Goal: Task Accomplishment & Management: Use online tool/utility

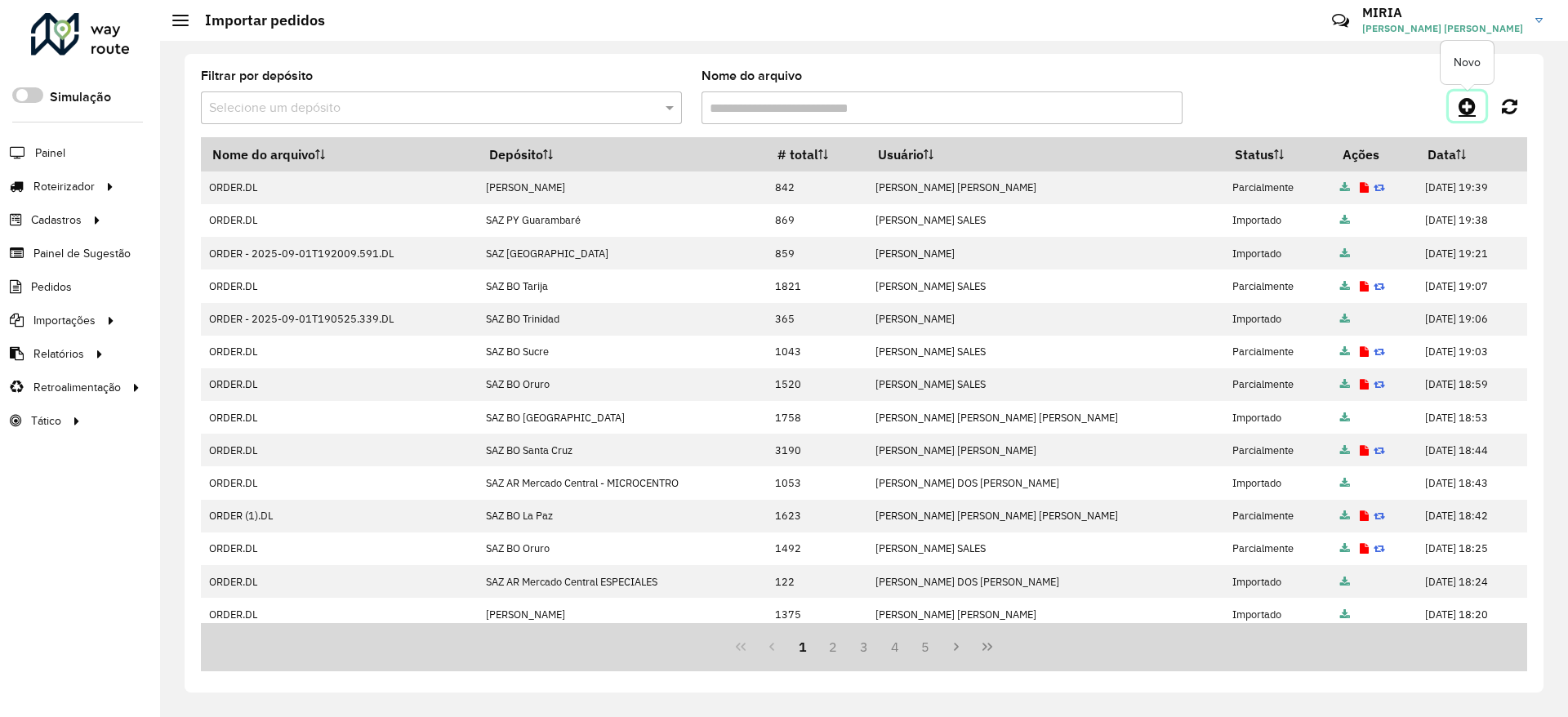
click at [1464, 97] on icon at bounding box center [1467, 106] width 18 height 19
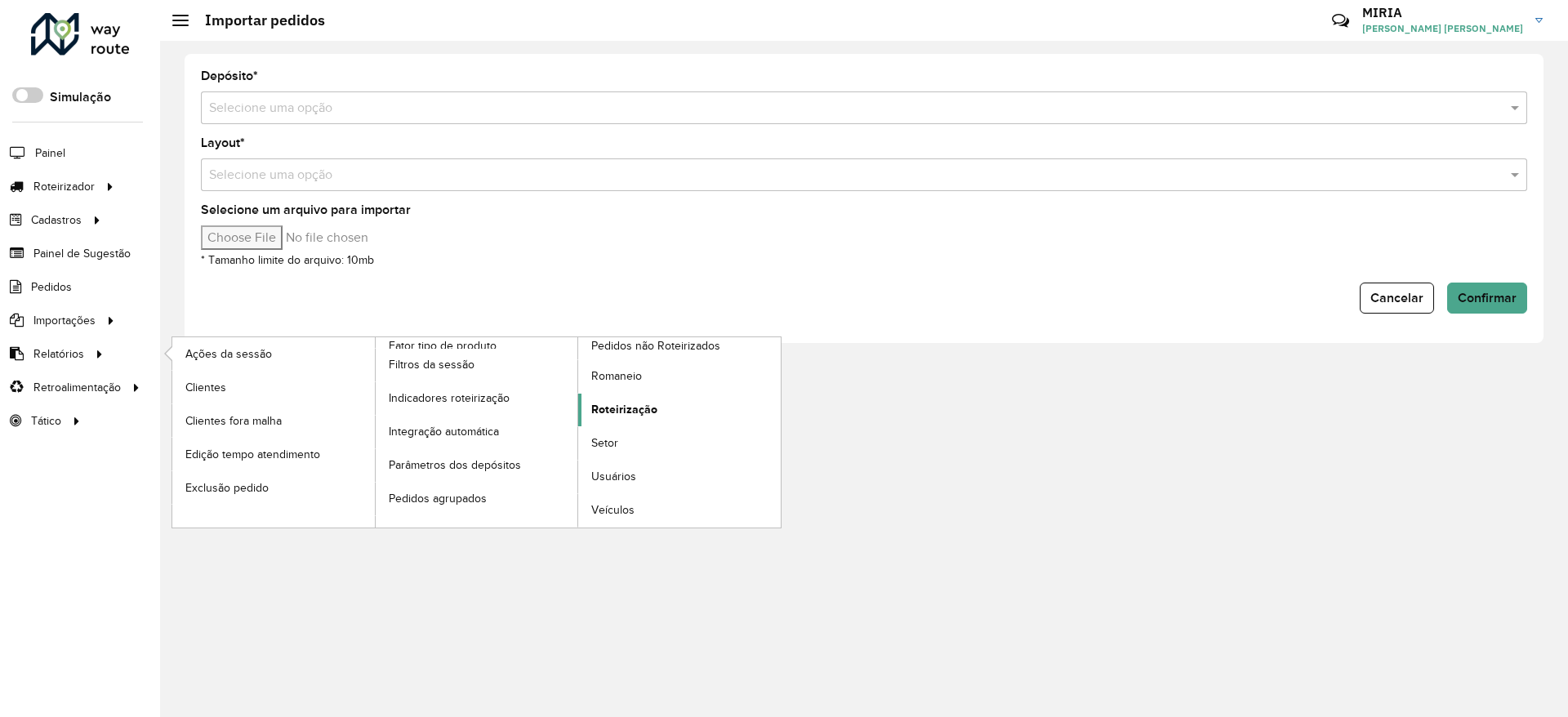
click at [688, 407] on link "Roteirização" at bounding box center [679, 409] width 203 height 32
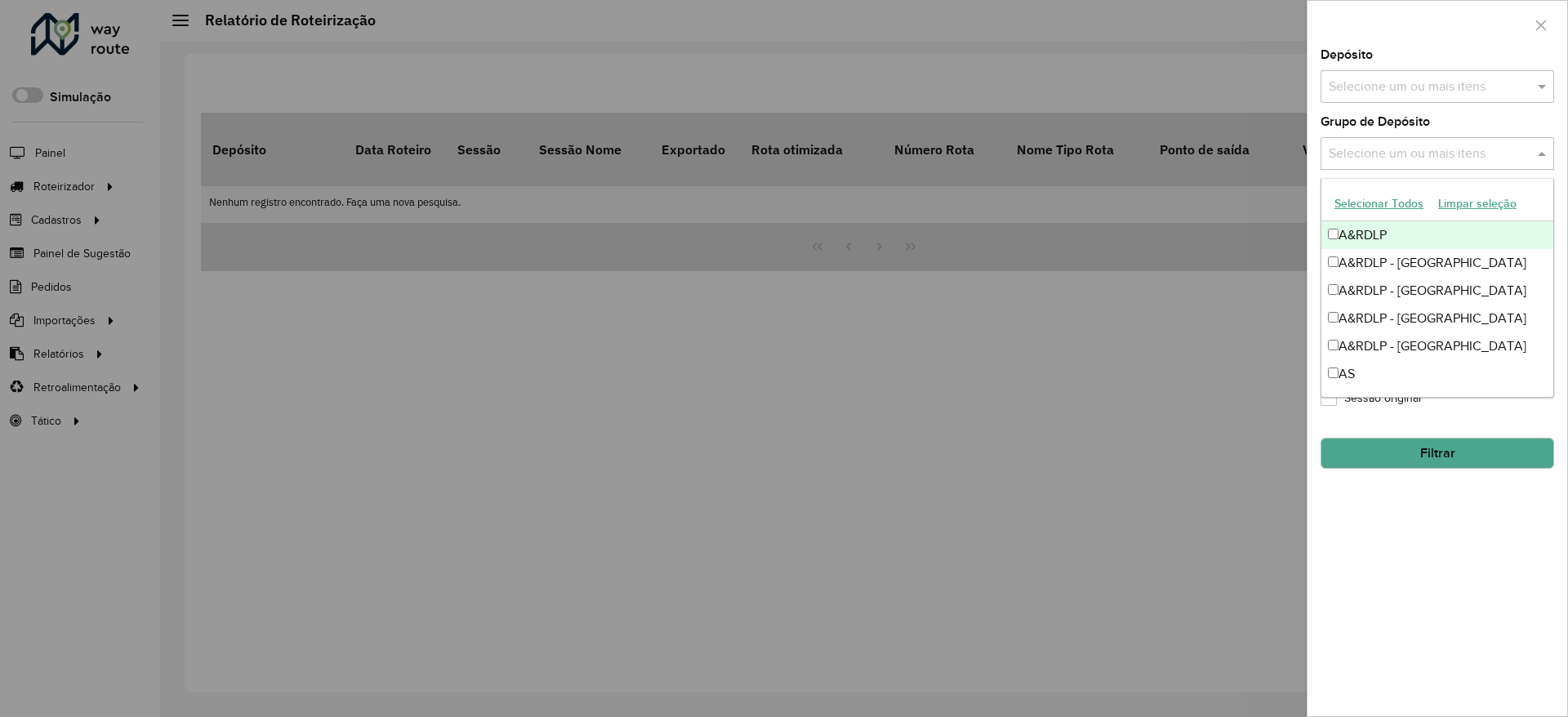
click at [1541, 161] on span at bounding box center [1543, 154] width 20 height 19
click at [1406, 269] on div "A&RDLP - [GEOGRAPHIC_DATA]" at bounding box center [1437, 263] width 232 height 28
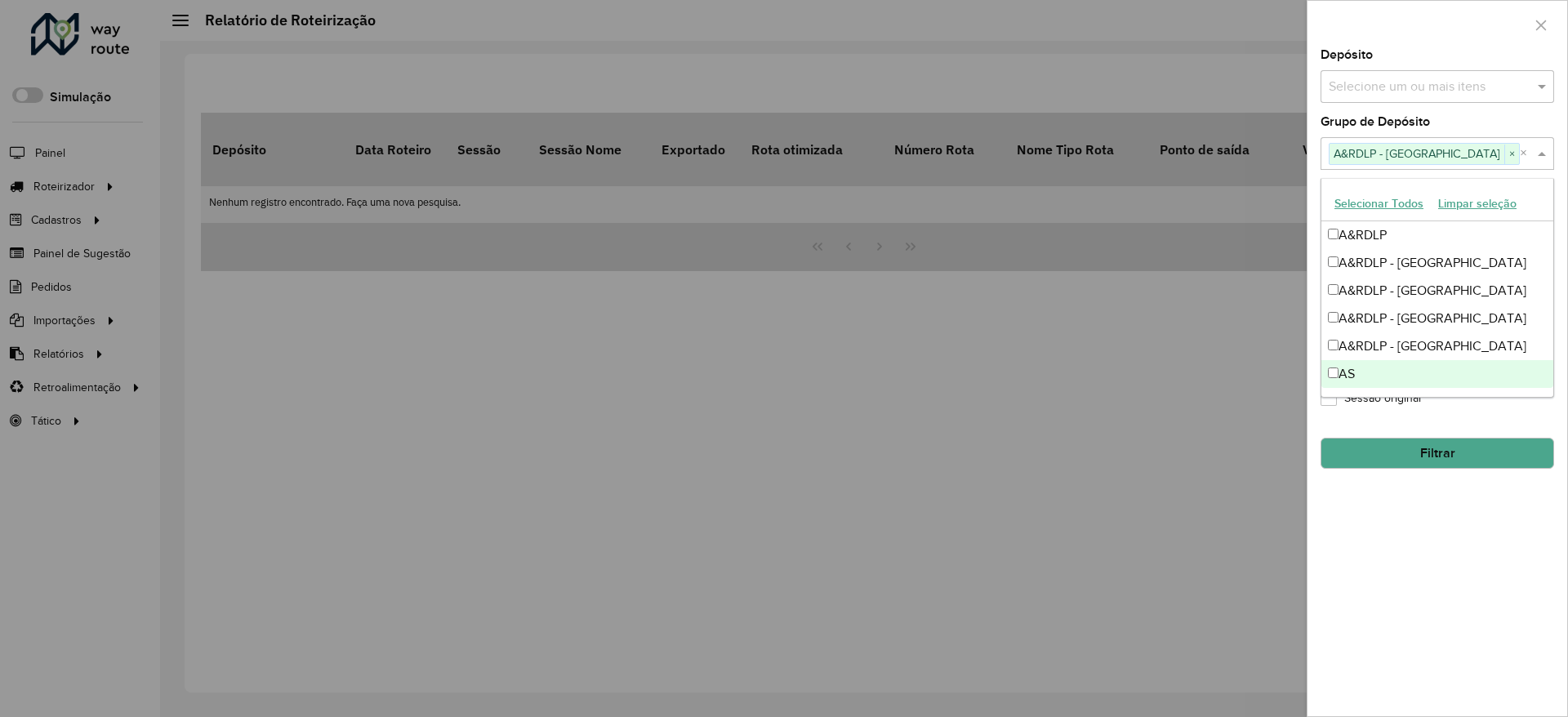
click at [1408, 617] on div "**********" at bounding box center [1437, 383] width 260 height 667
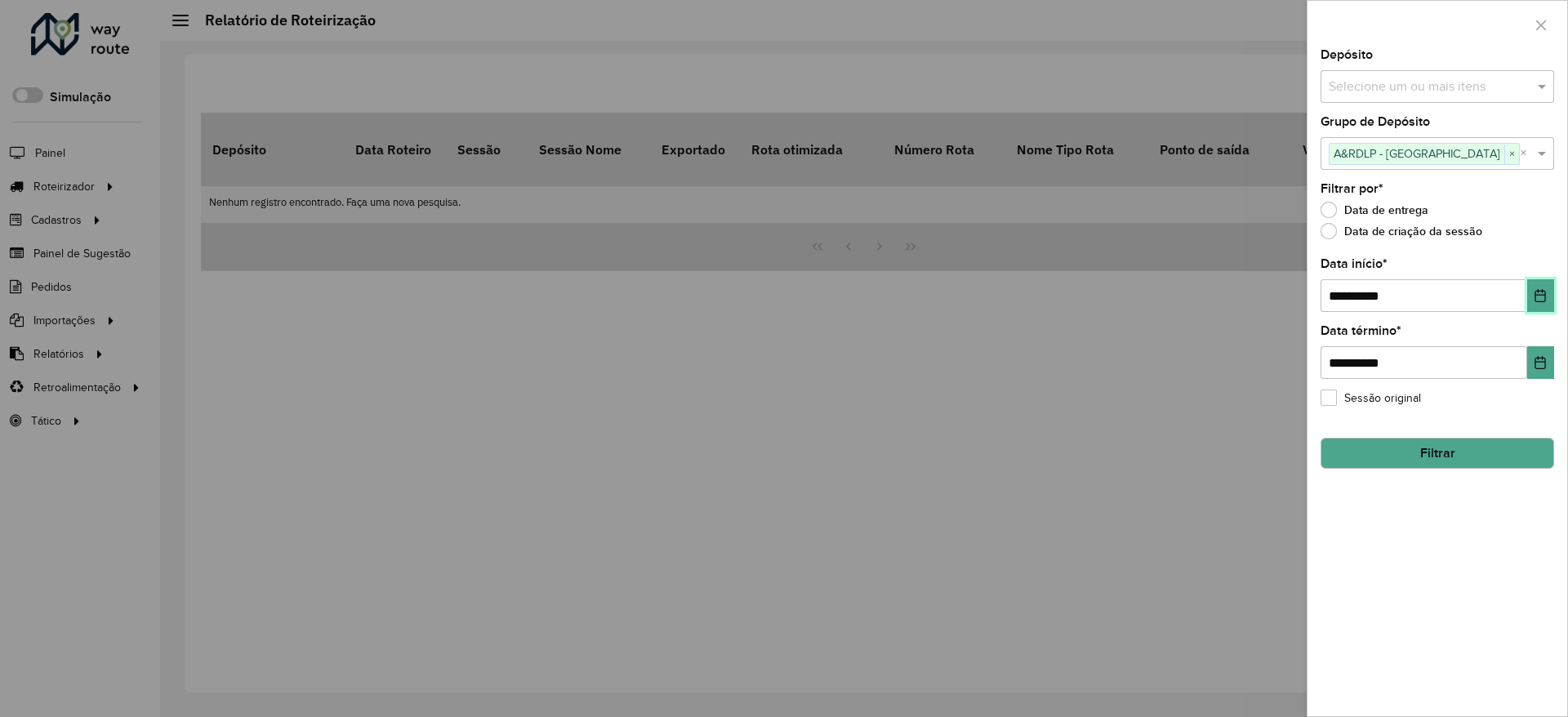
click at [1543, 286] on button "Choose Date" at bounding box center [1540, 295] width 27 height 32
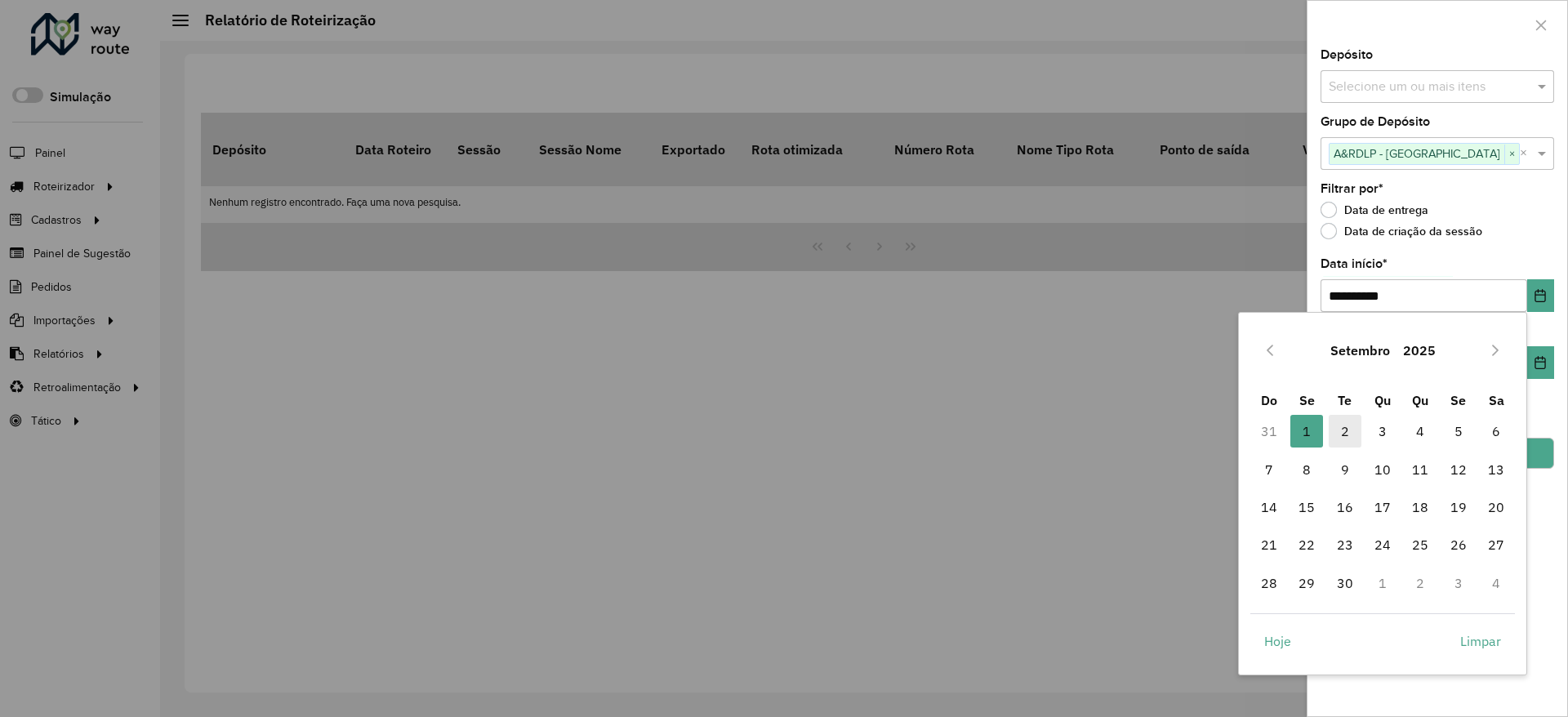
click at [1352, 426] on span "2" at bounding box center [1344, 431] width 32 height 32
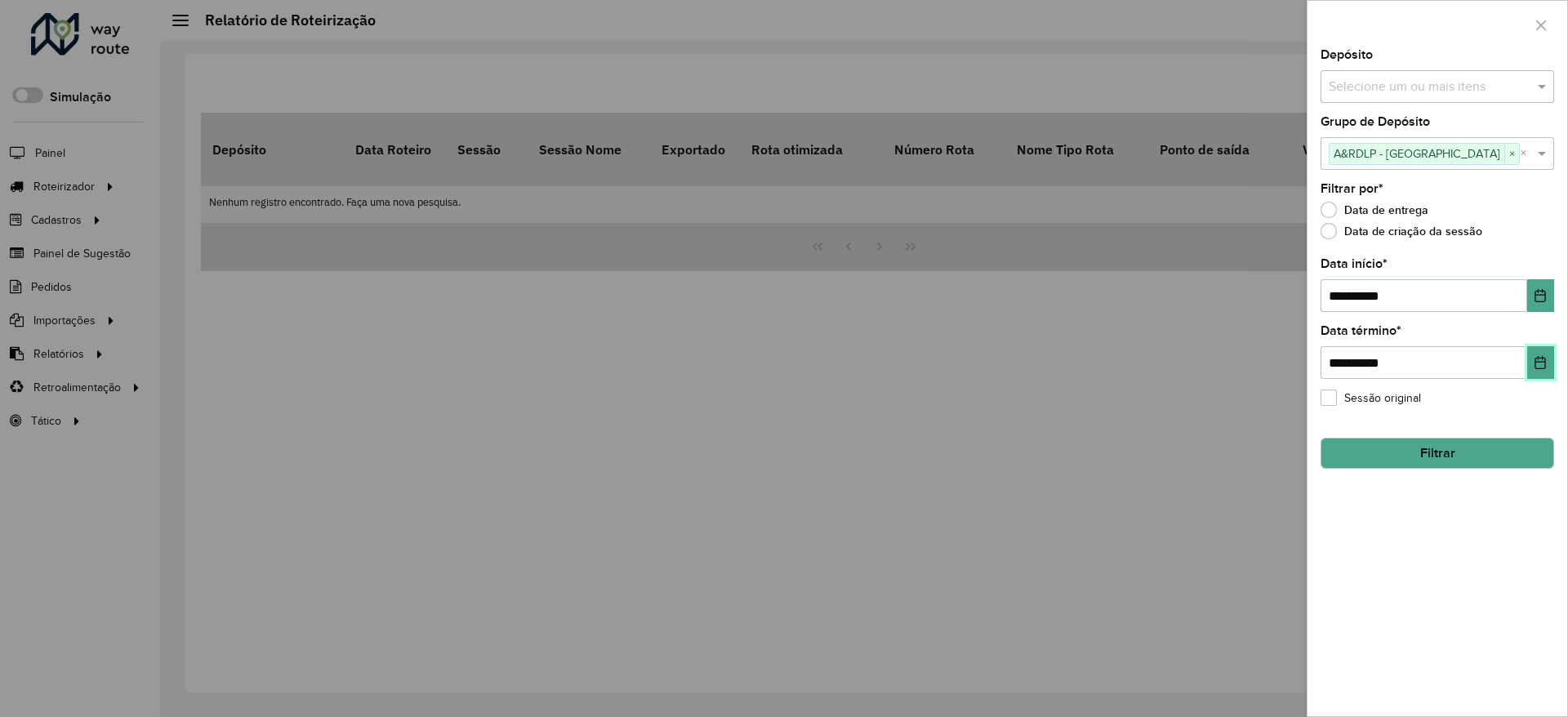
click at [1536, 351] on button "Choose Date" at bounding box center [1540, 362] width 27 height 32
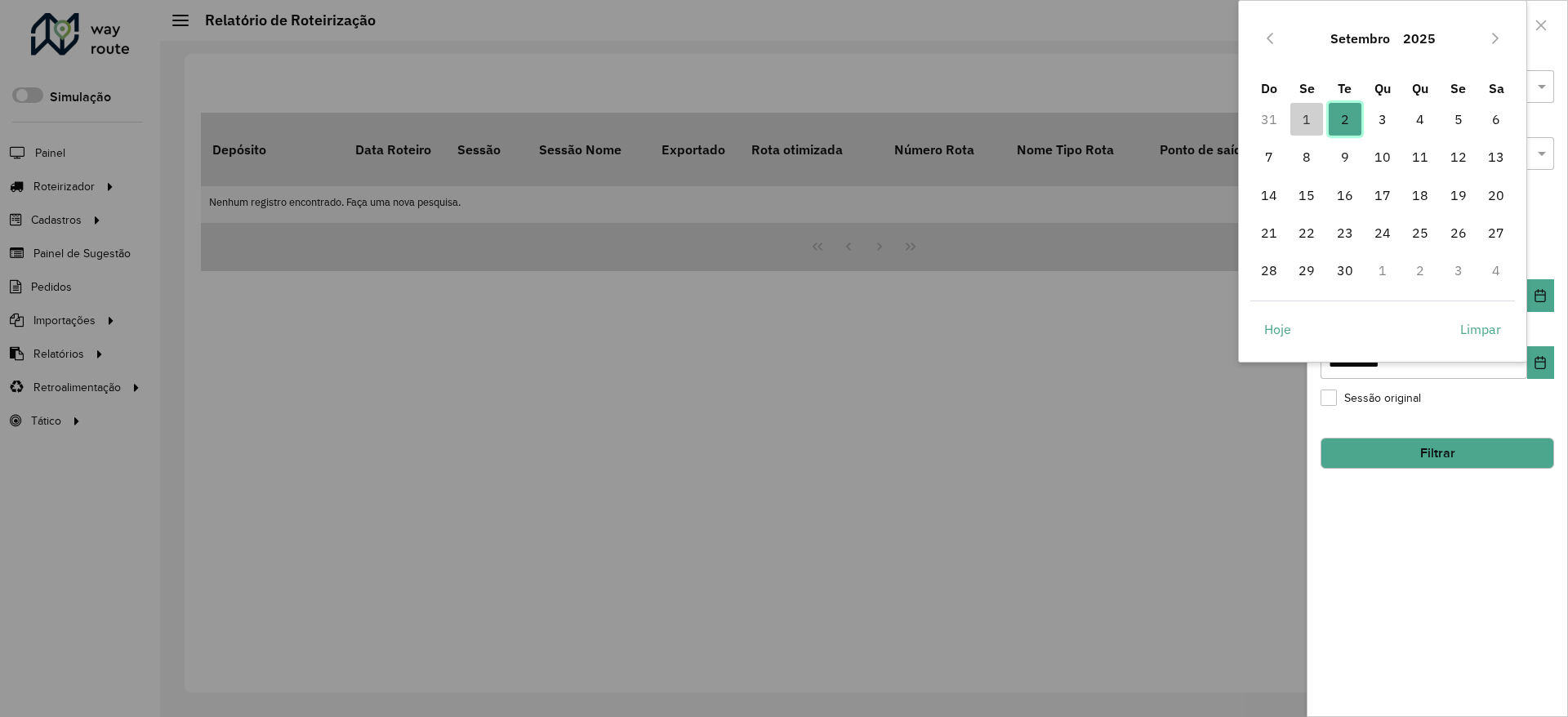
click at [1348, 114] on span "2" at bounding box center [1344, 118] width 32 height 32
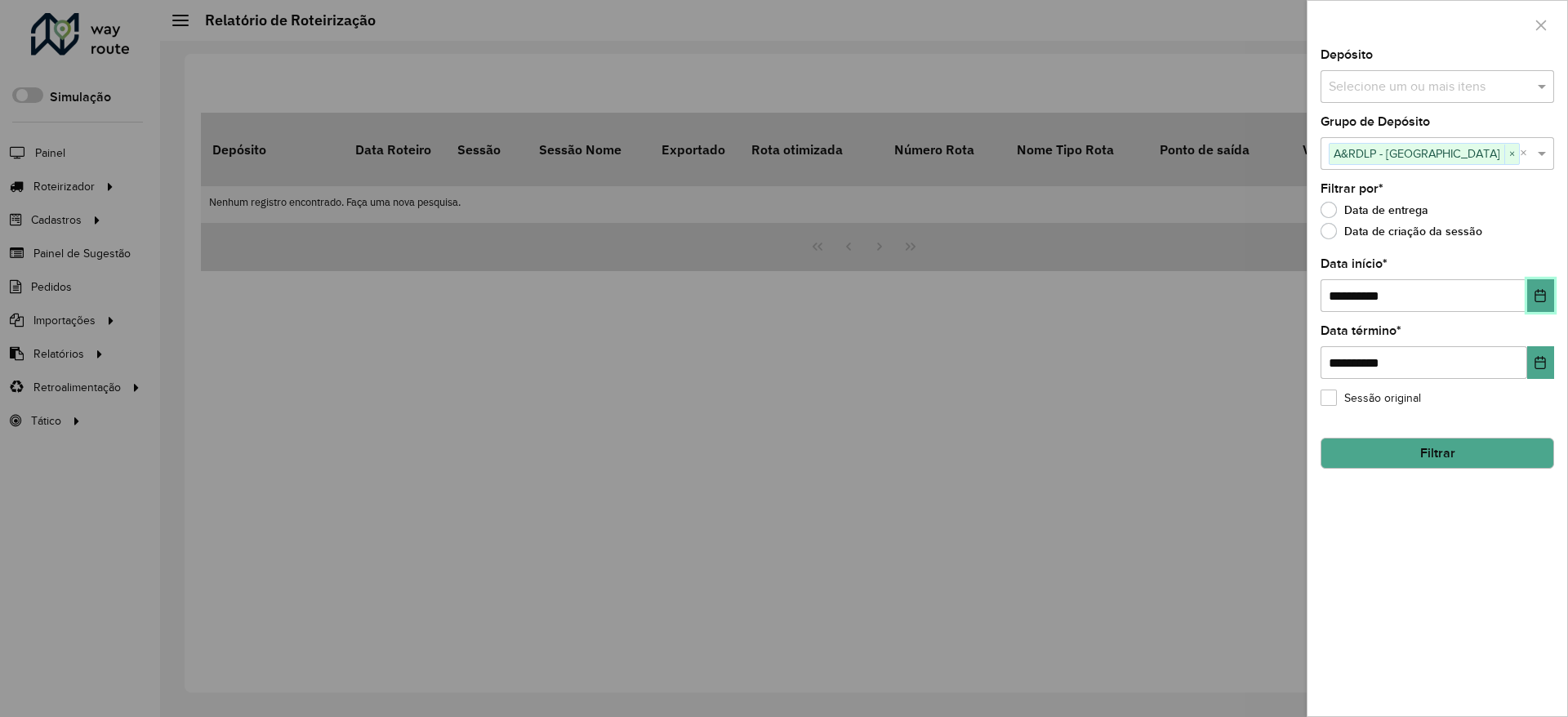
click at [1540, 299] on icon "Choose Date" at bounding box center [1539, 295] width 13 height 13
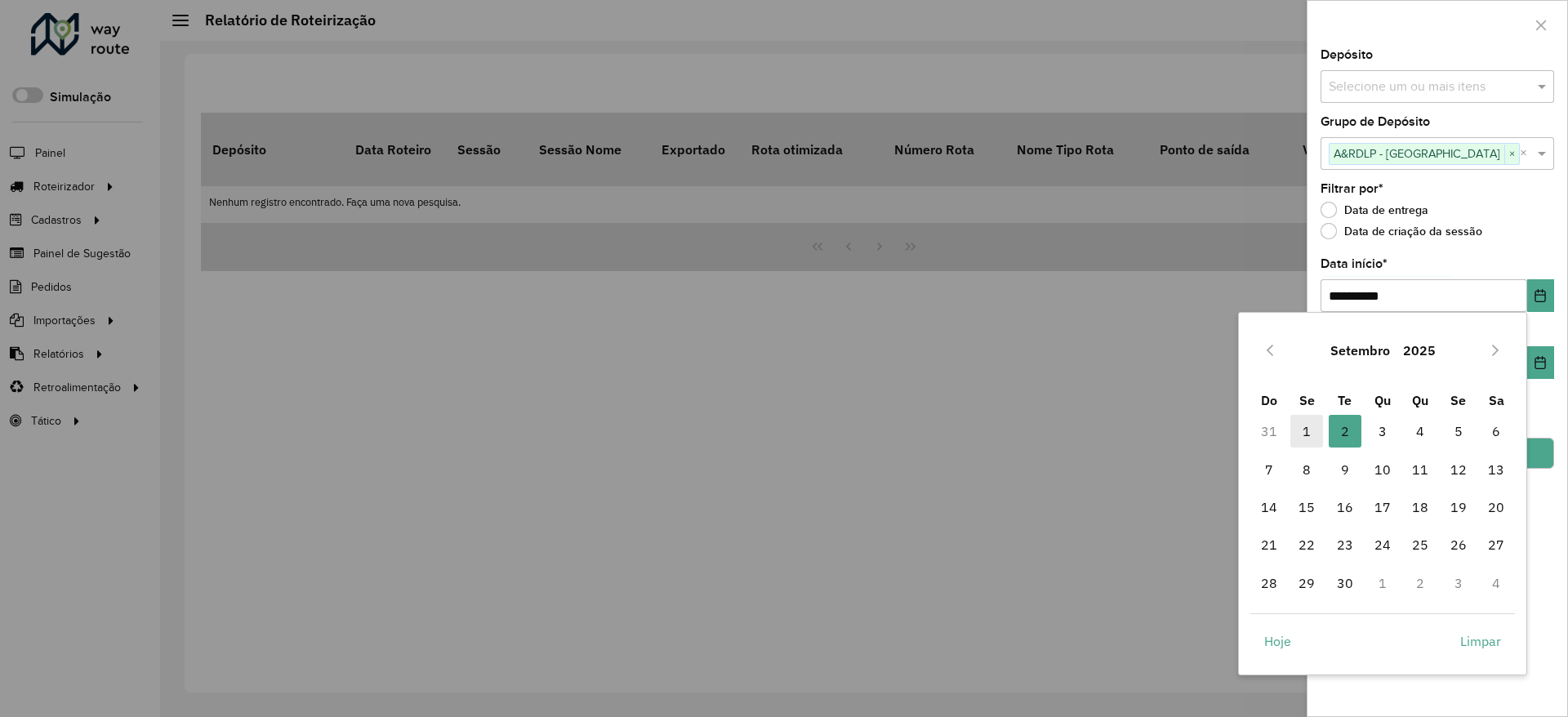
click at [1312, 438] on span "1" at bounding box center [1306, 431] width 32 height 32
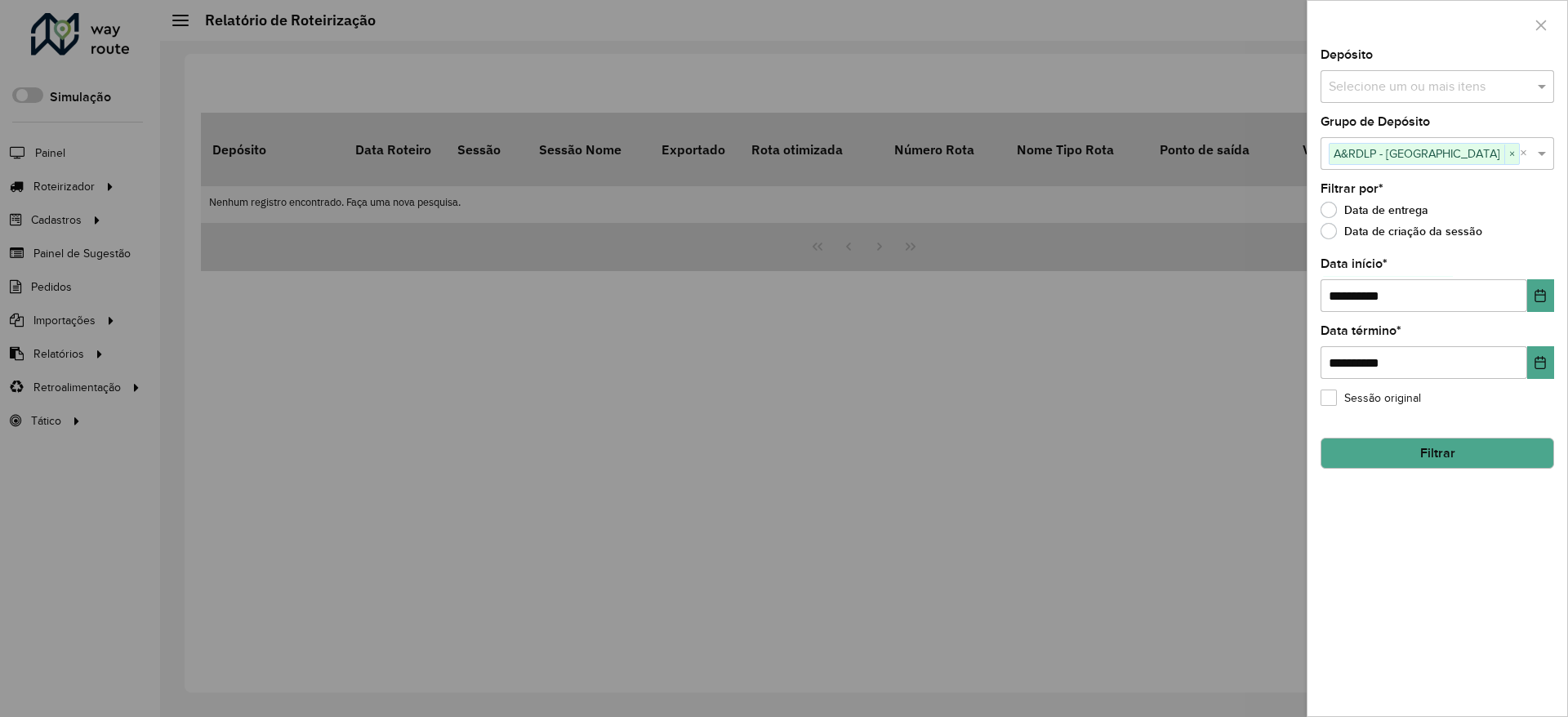
click at [1436, 447] on button "Filtrar" at bounding box center [1437, 453] width 233 height 31
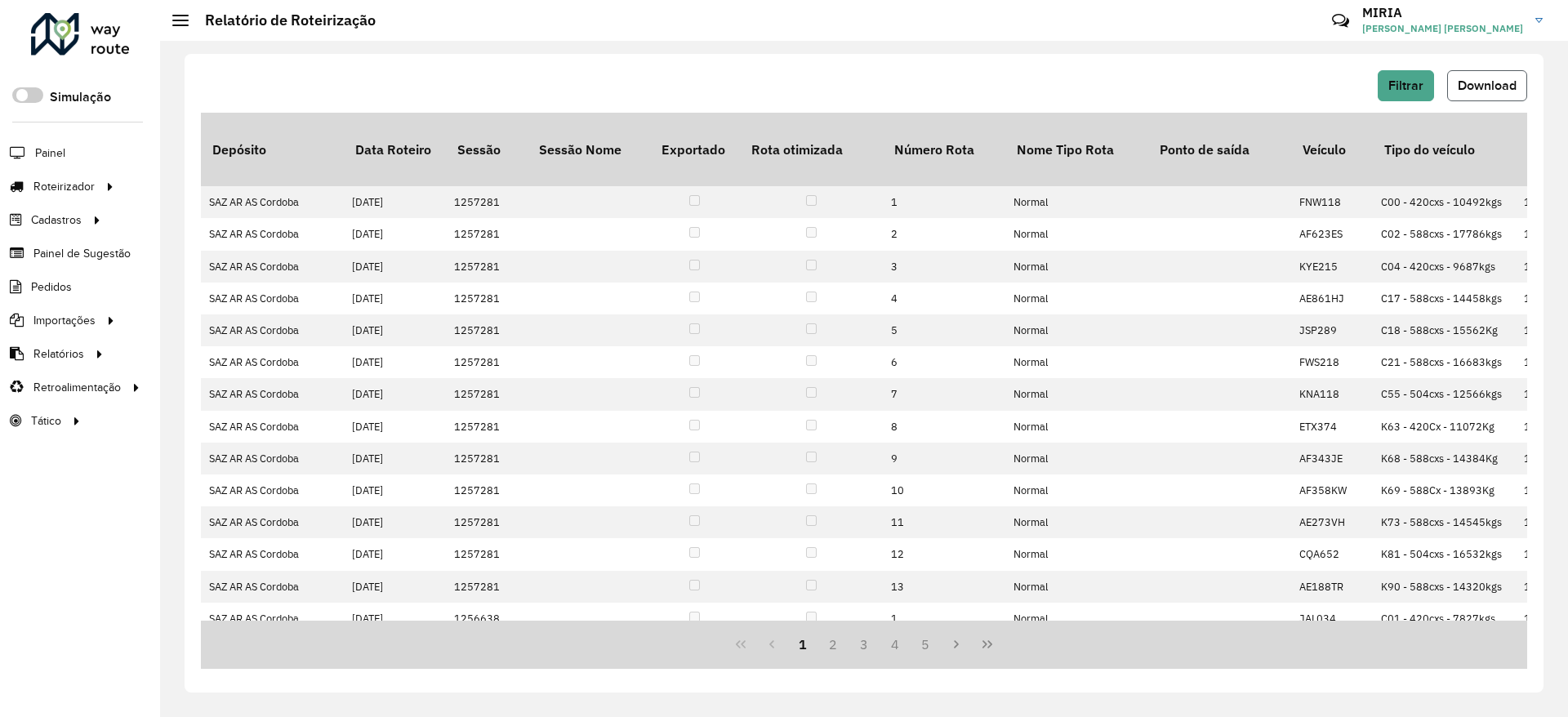
click at [1486, 87] on span "Download" at bounding box center [1486, 85] width 59 height 14
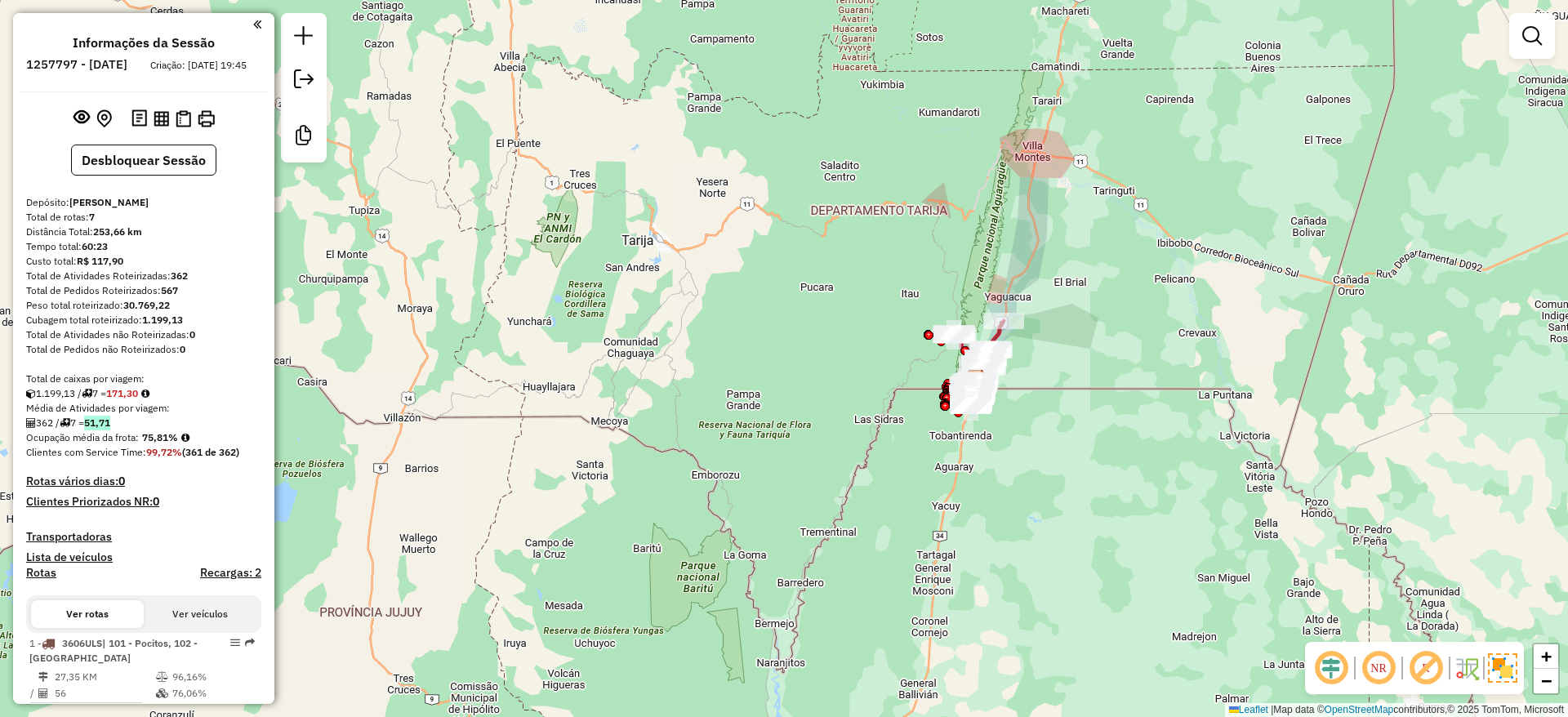
scroll to position [382, 0]
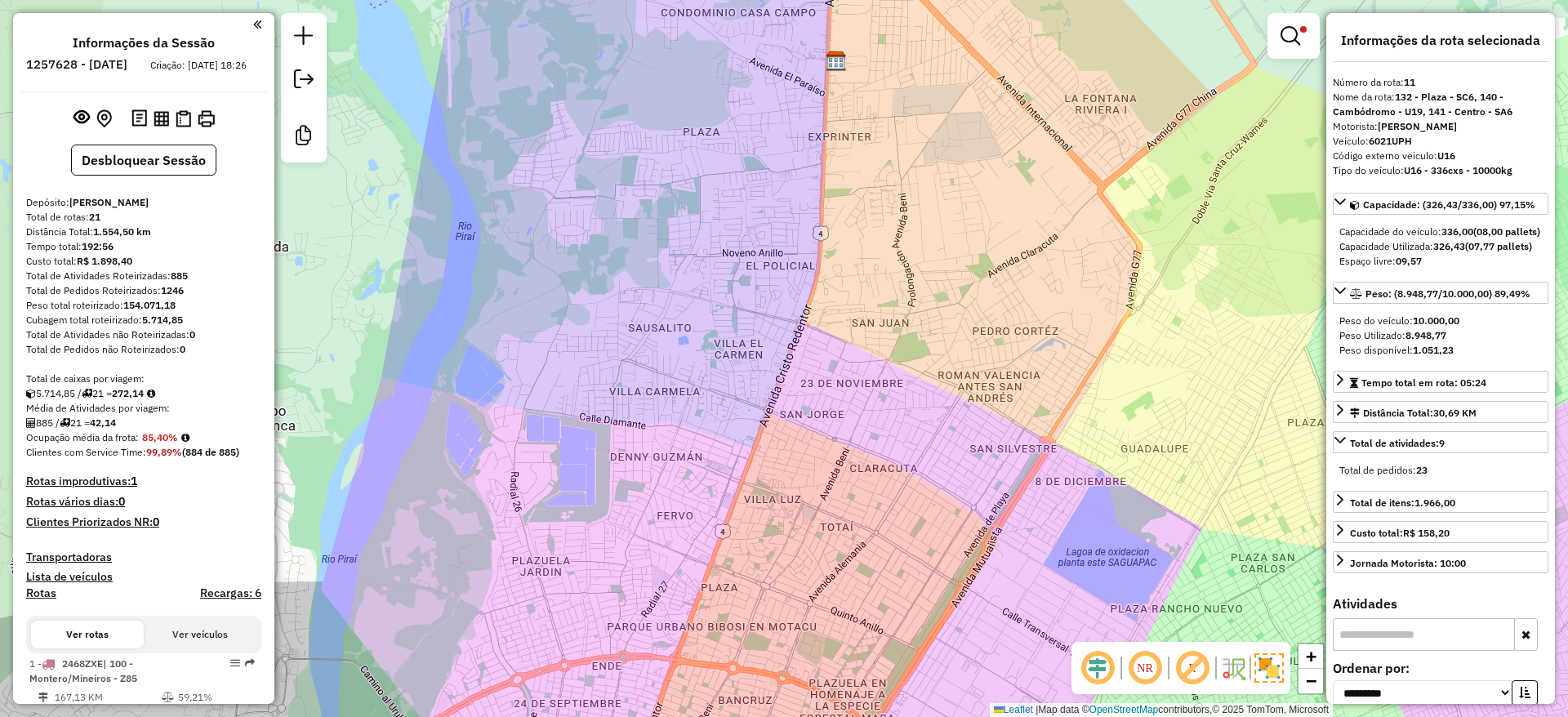
select select "**********"
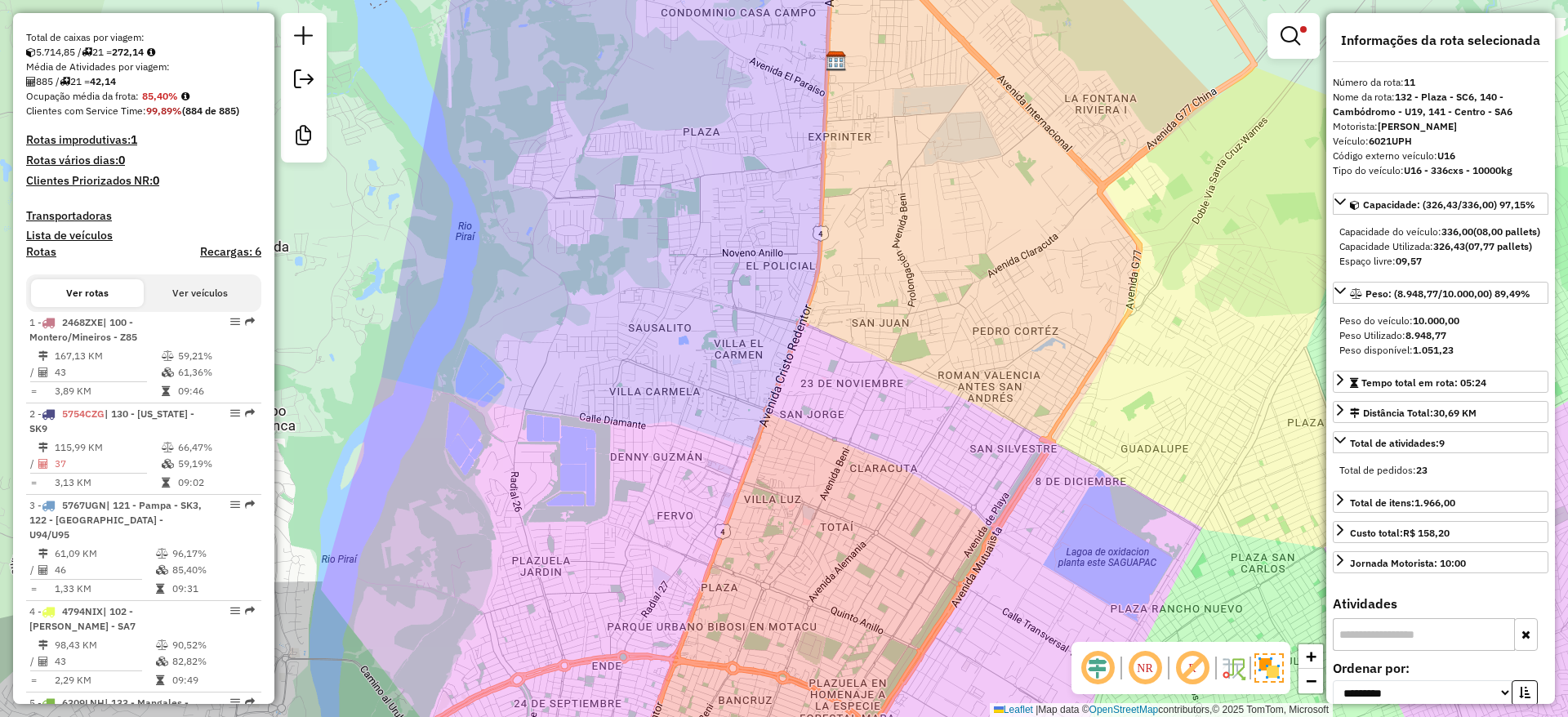
scroll to position [123, 0]
